Goal: Communication & Community: Connect with others

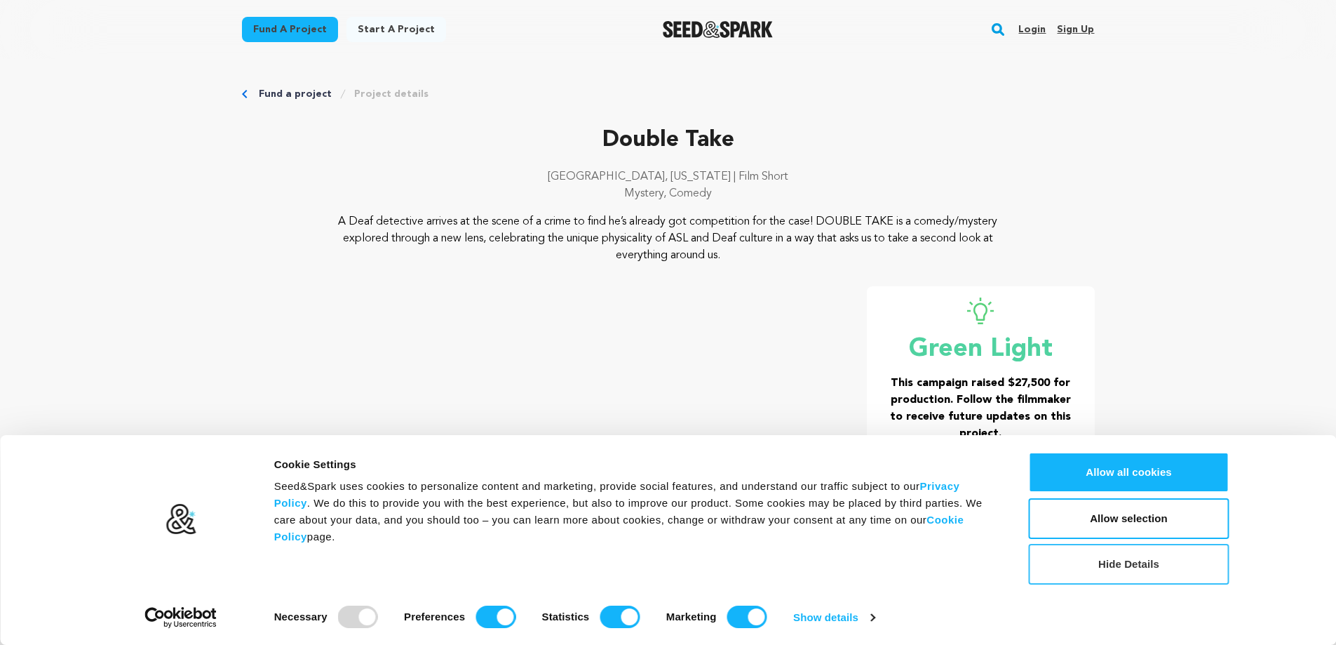
click at [1140, 563] on button "Hide Details" at bounding box center [1129, 564] width 201 height 41
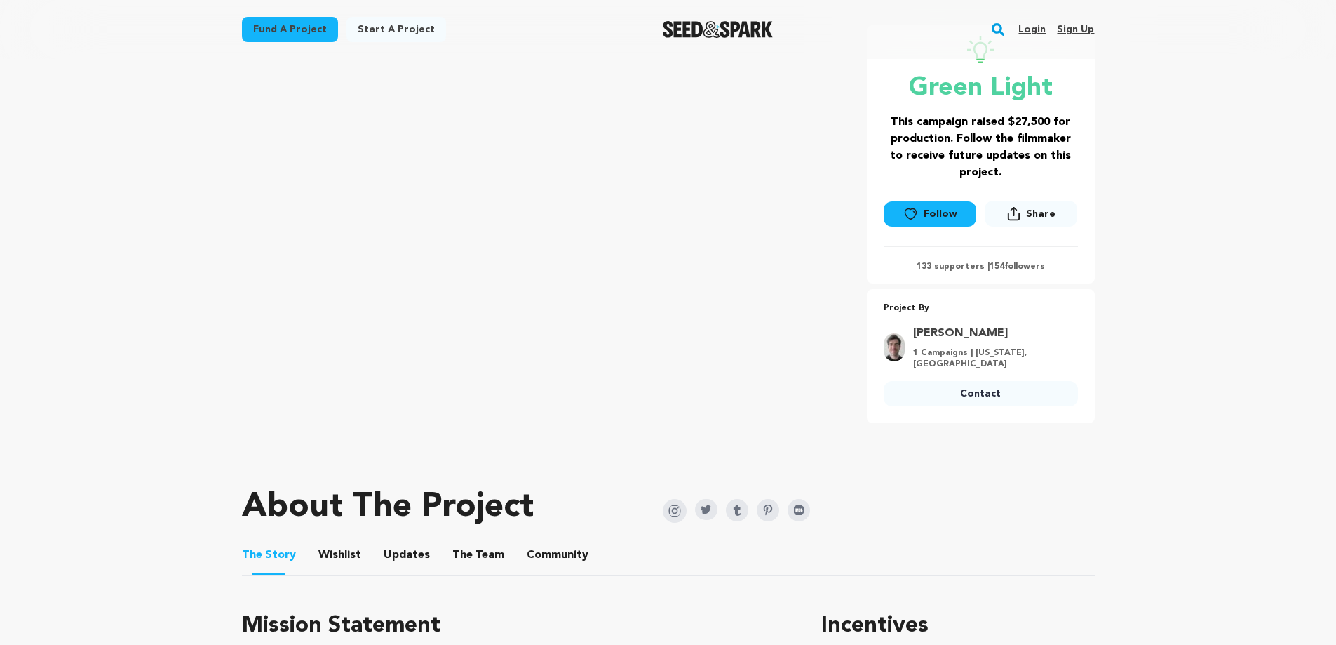
scroll to position [281, 0]
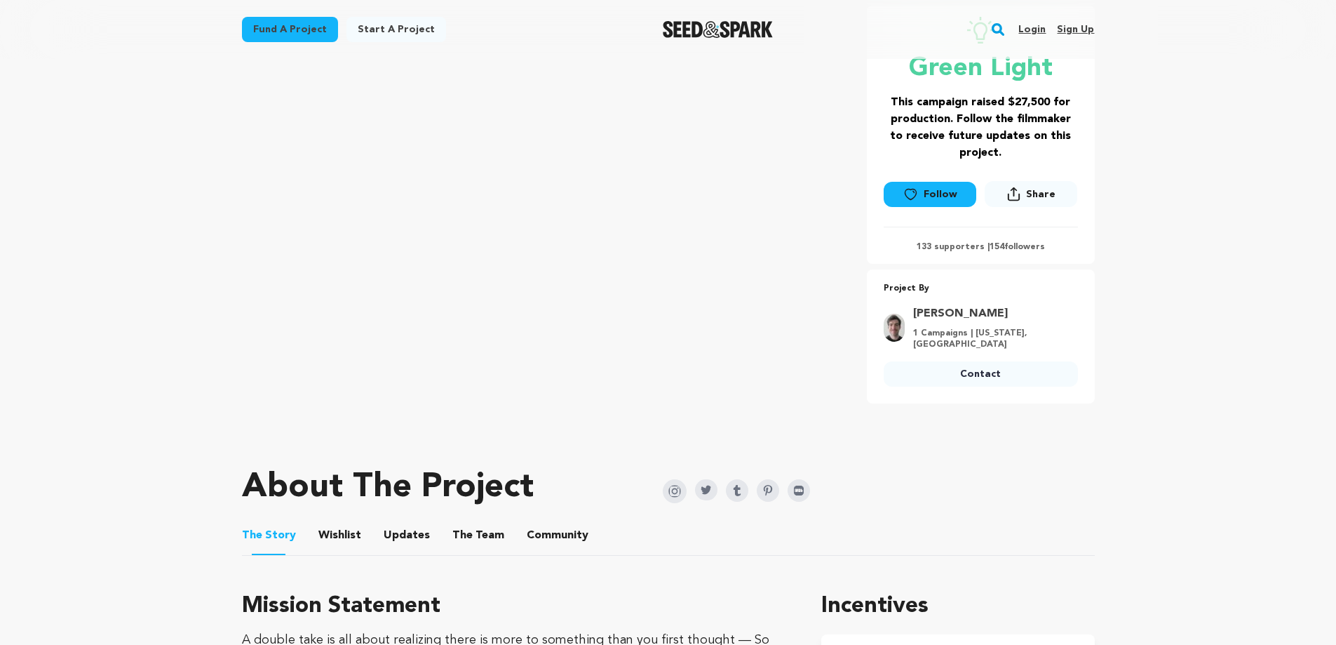
click at [957, 249] on p "133 supporters | 154 followers" at bounding box center [981, 246] width 194 height 11
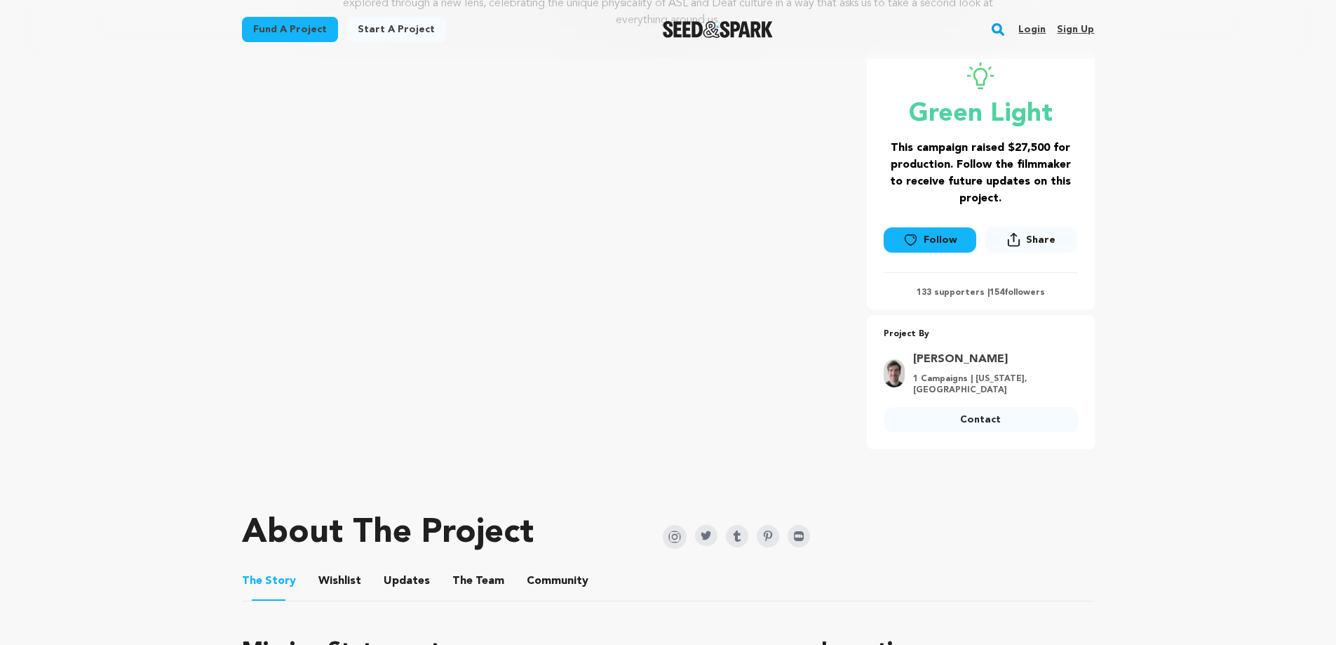
scroll to position [210, 0]
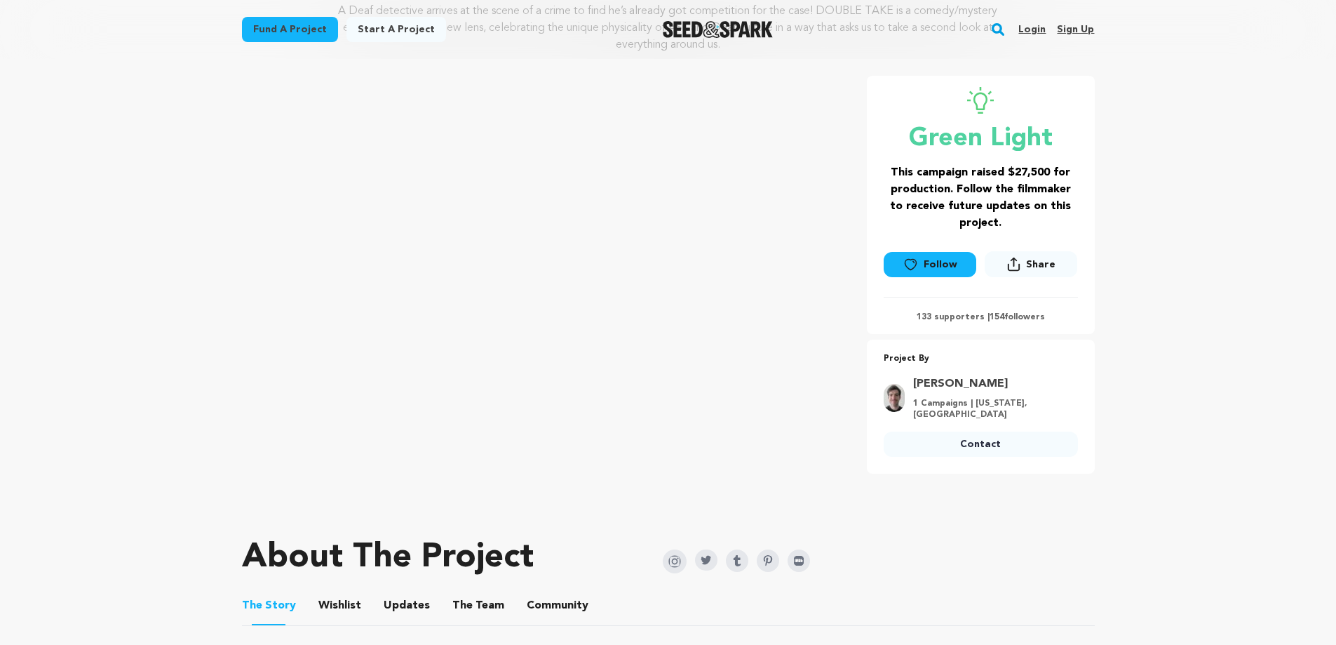
click at [325, 605] on button "Wishlist" at bounding box center [340, 608] width 34 height 34
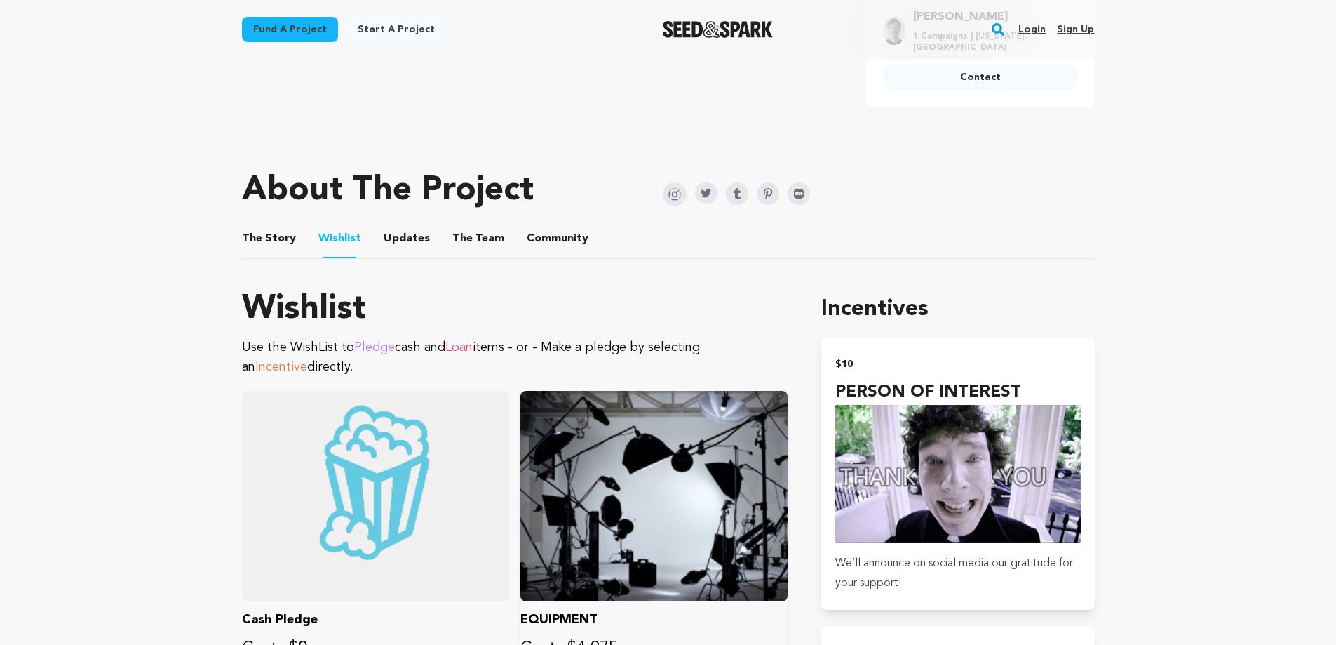
scroll to position [561, 0]
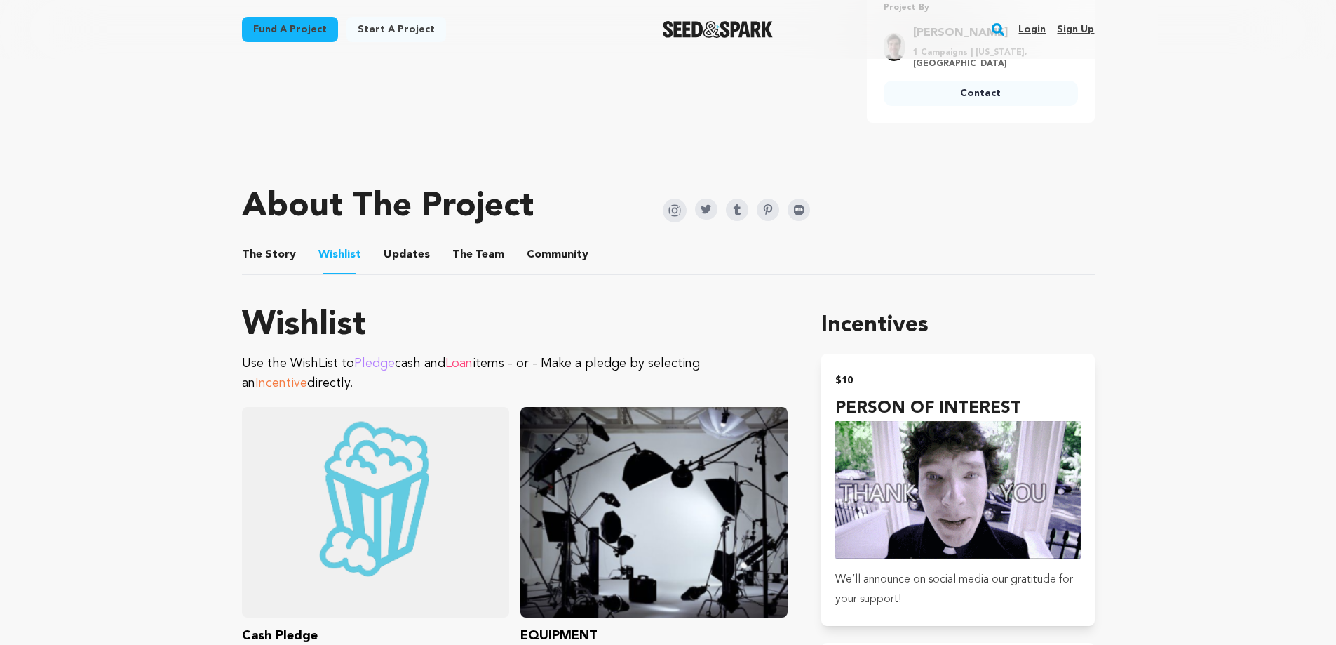
click at [409, 256] on button "Updates" at bounding box center [407, 258] width 34 height 34
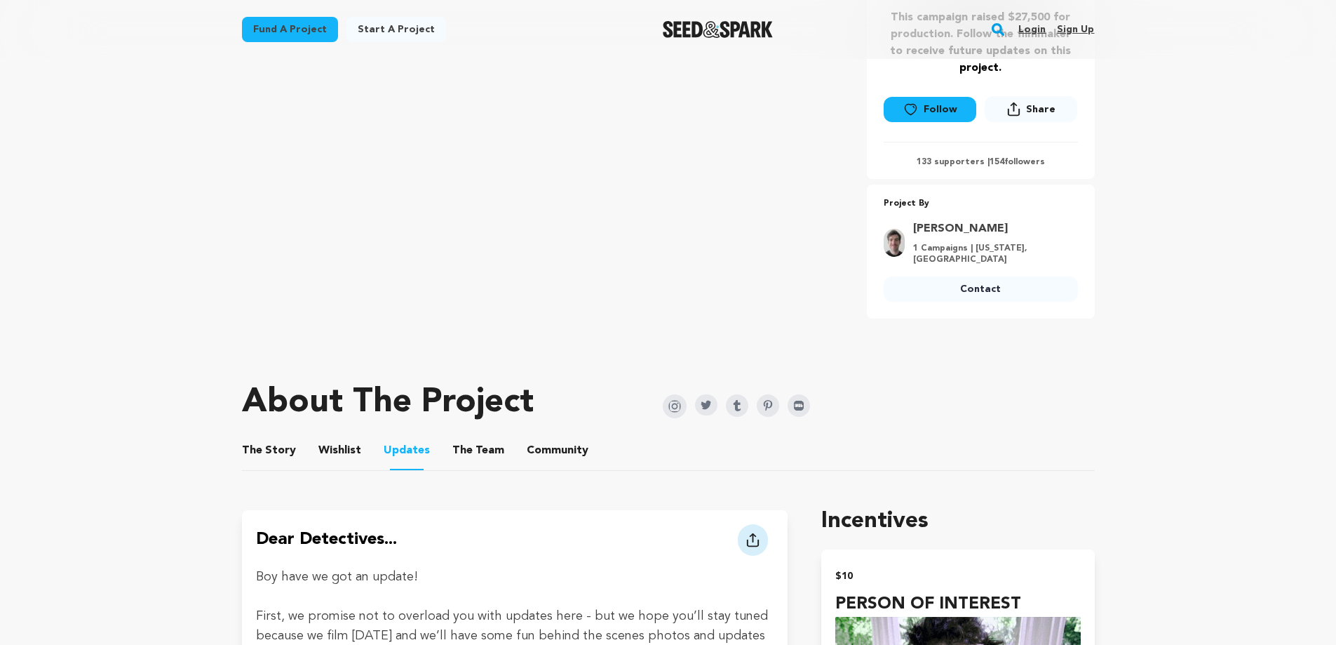
scroll to position [210, 0]
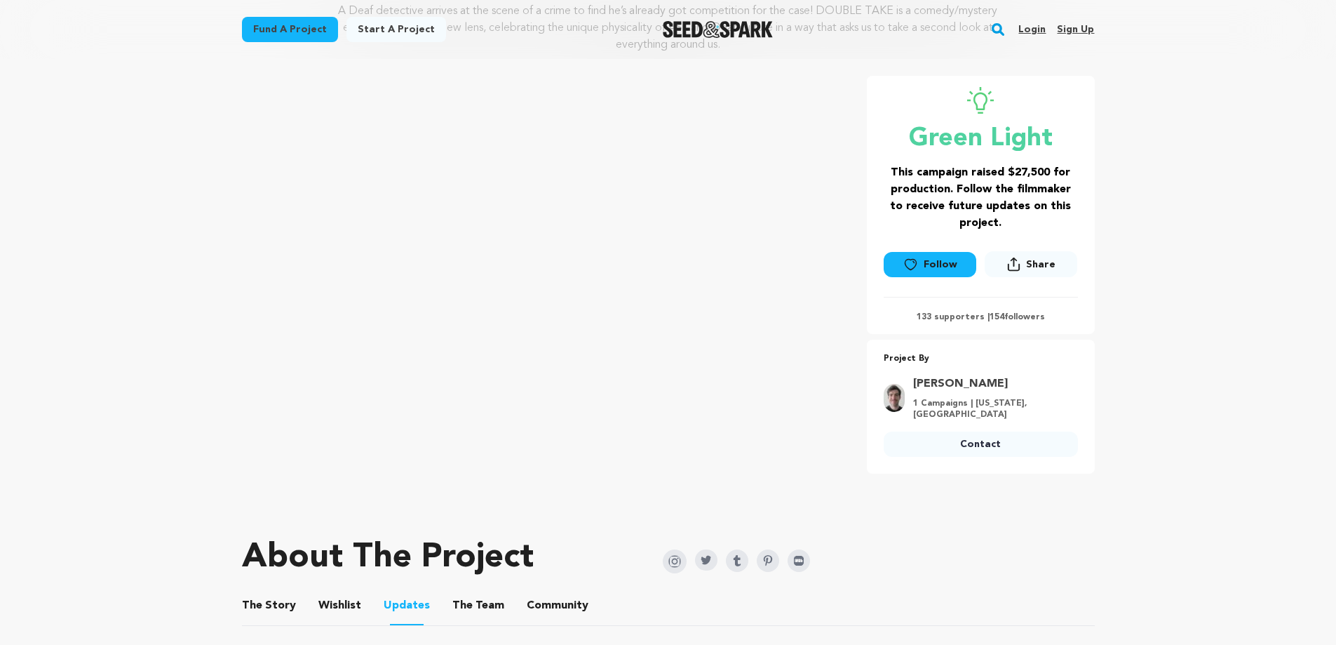
click at [928, 263] on link "Follow" at bounding box center [930, 264] width 93 height 25
